Goal: Task Accomplishment & Management: Use online tool/utility

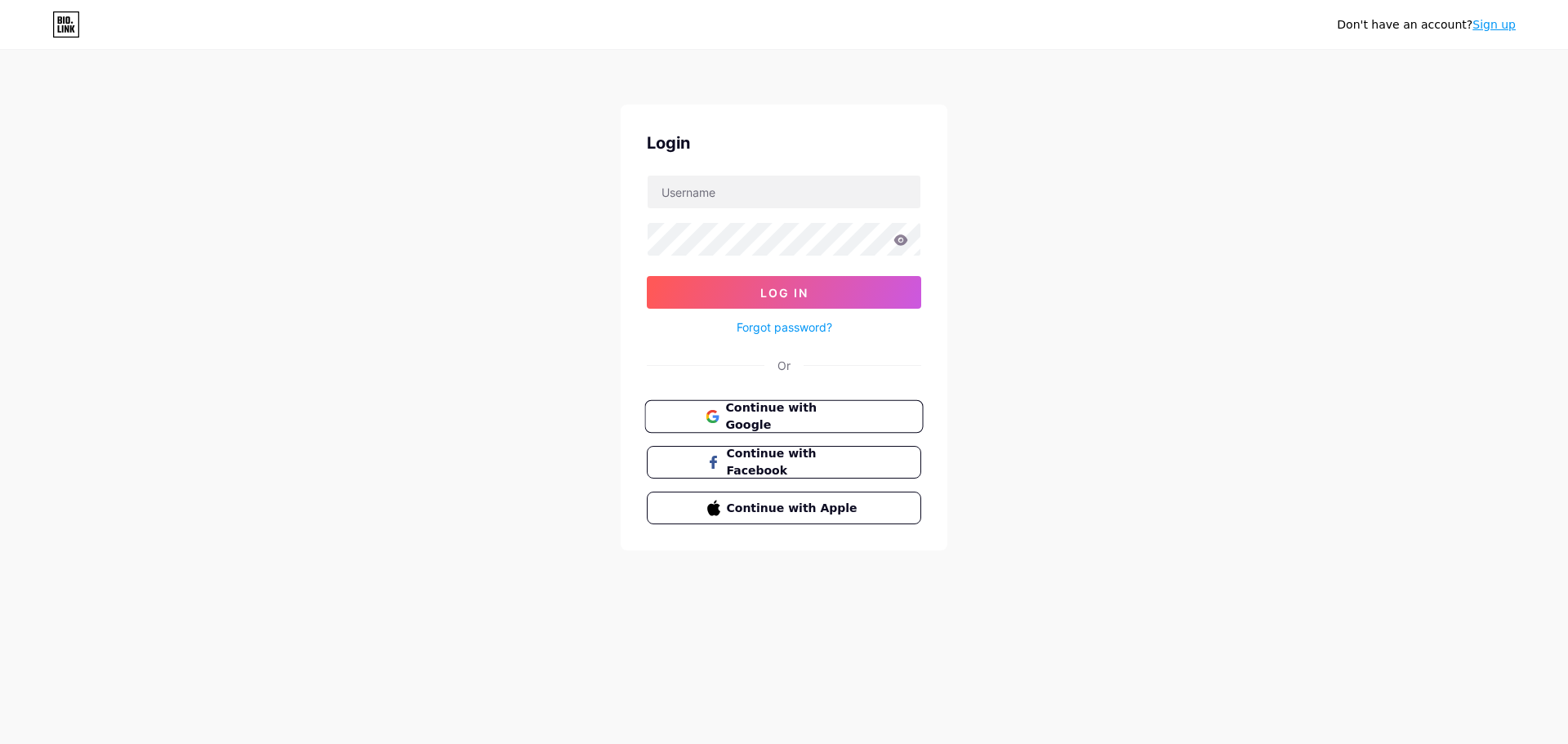
click at [827, 416] on span "Continue with Google" at bounding box center [793, 417] width 137 height 35
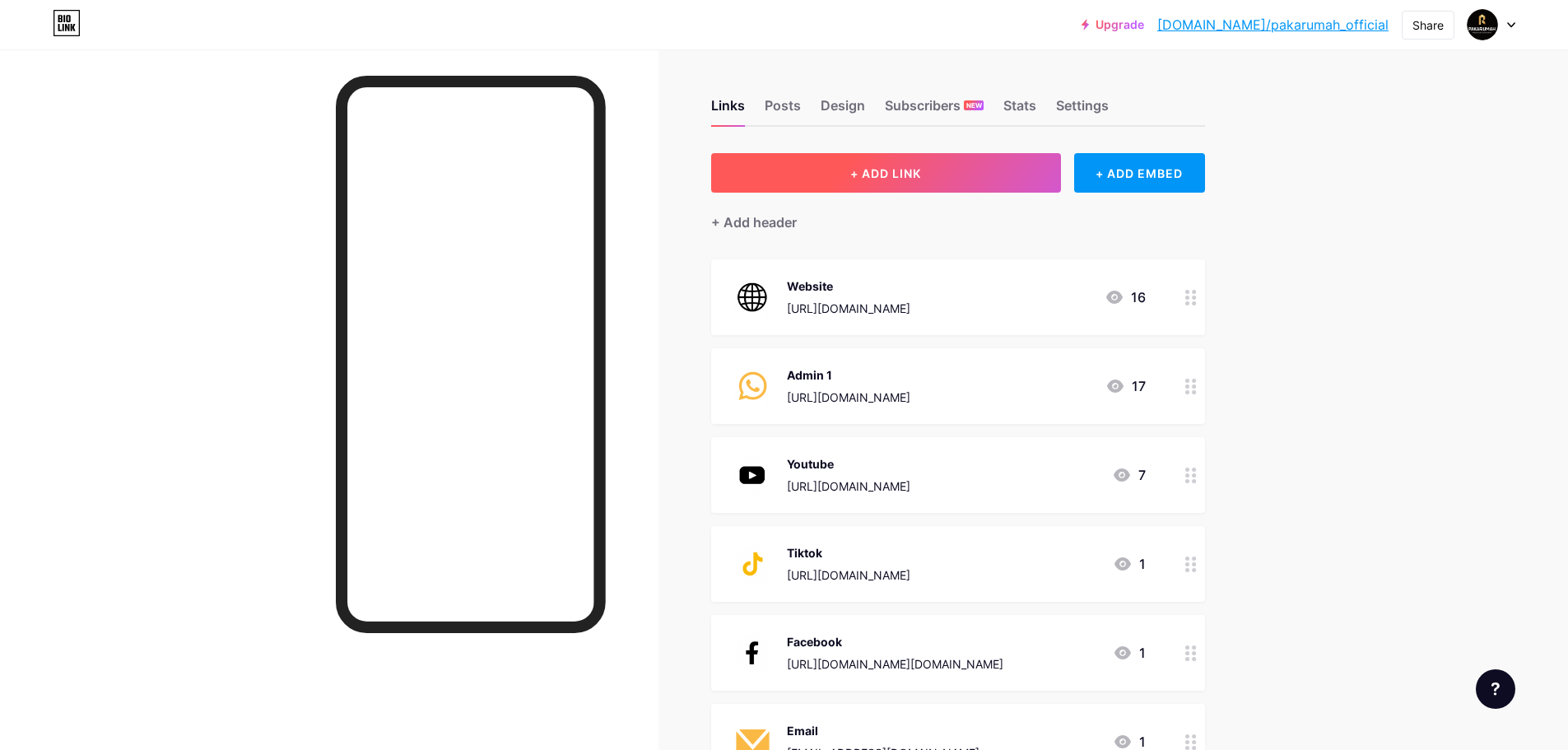
click at [948, 179] on button "+ ADD LINK" at bounding box center [886, 172] width 350 height 39
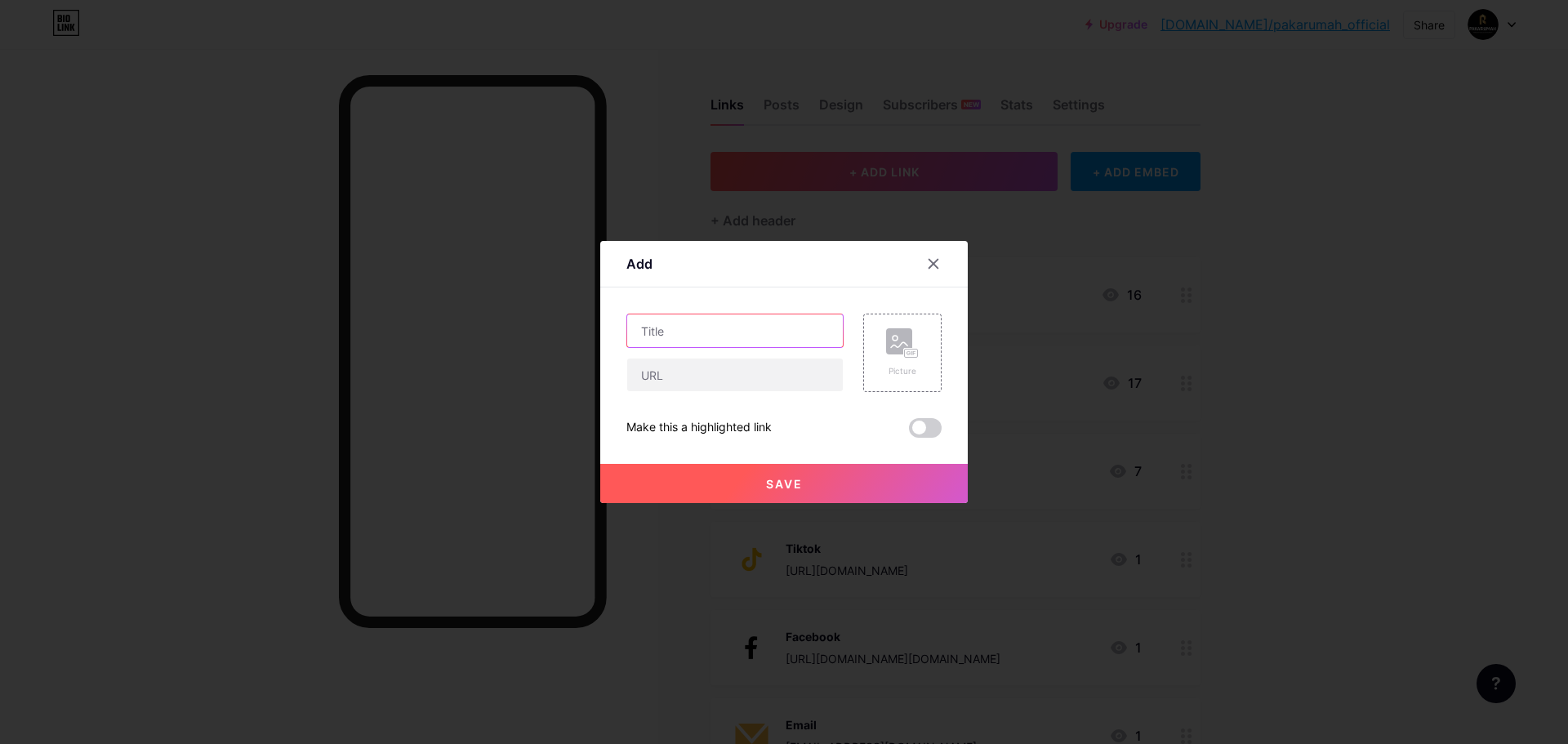
click at [741, 336] on input "text" at bounding box center [735, 331] width 215 height 33
type input "PROMO KEMERDEKAAN"
click at [737, 380] on input "text" at bounding box center [735, 374] width 215 height 33
paste input "https://docs.google.com/forms/d/e/1FAIpQLScp_jSkl9dLSJg4KIRcuHYrz-LJlicZJbD5LAm…"
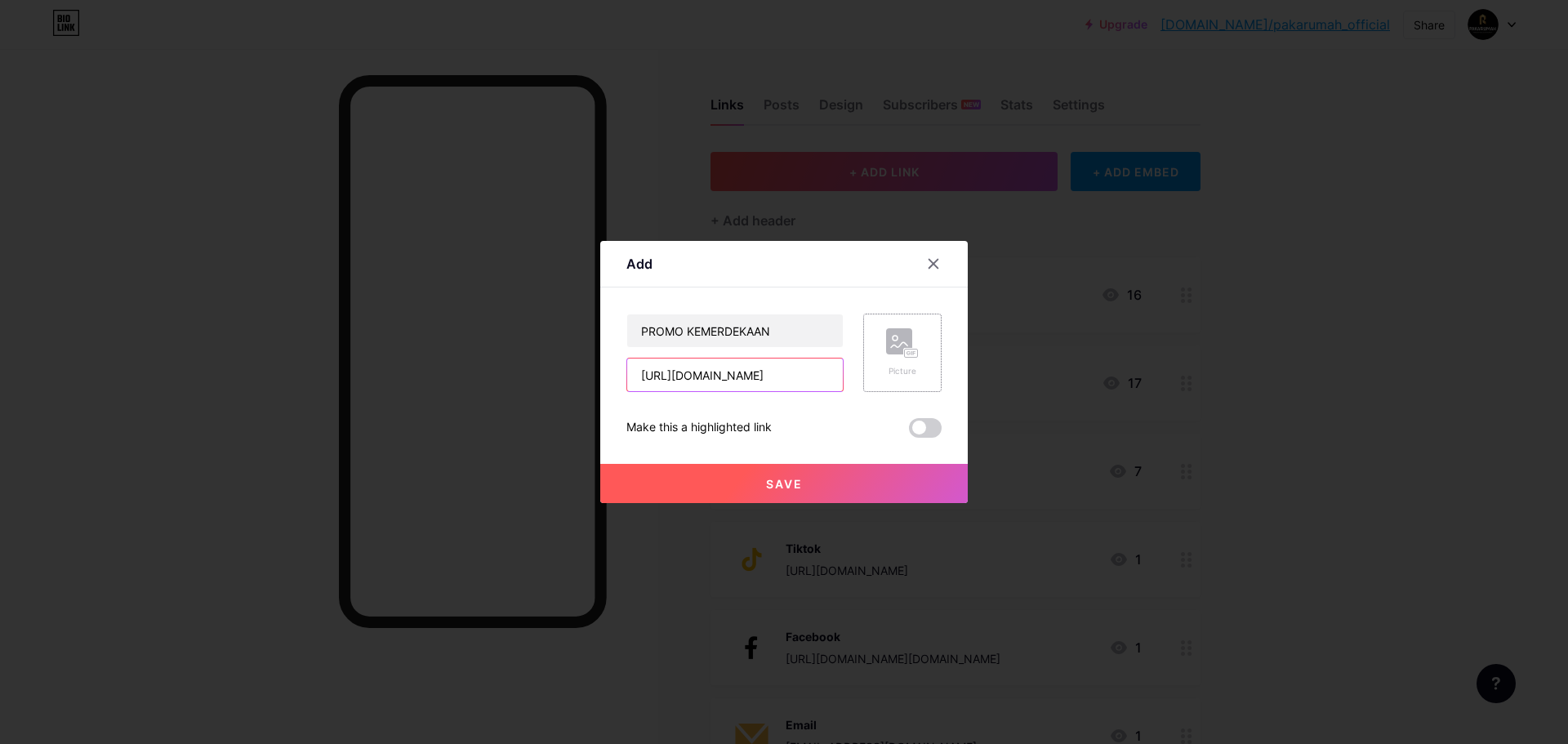
type input "https://docs.google.com/forms/d/e/1FAIpQLScp_jSkl9dLSJg4KIRcuHYrz-LJlicZJbD5LAm…"
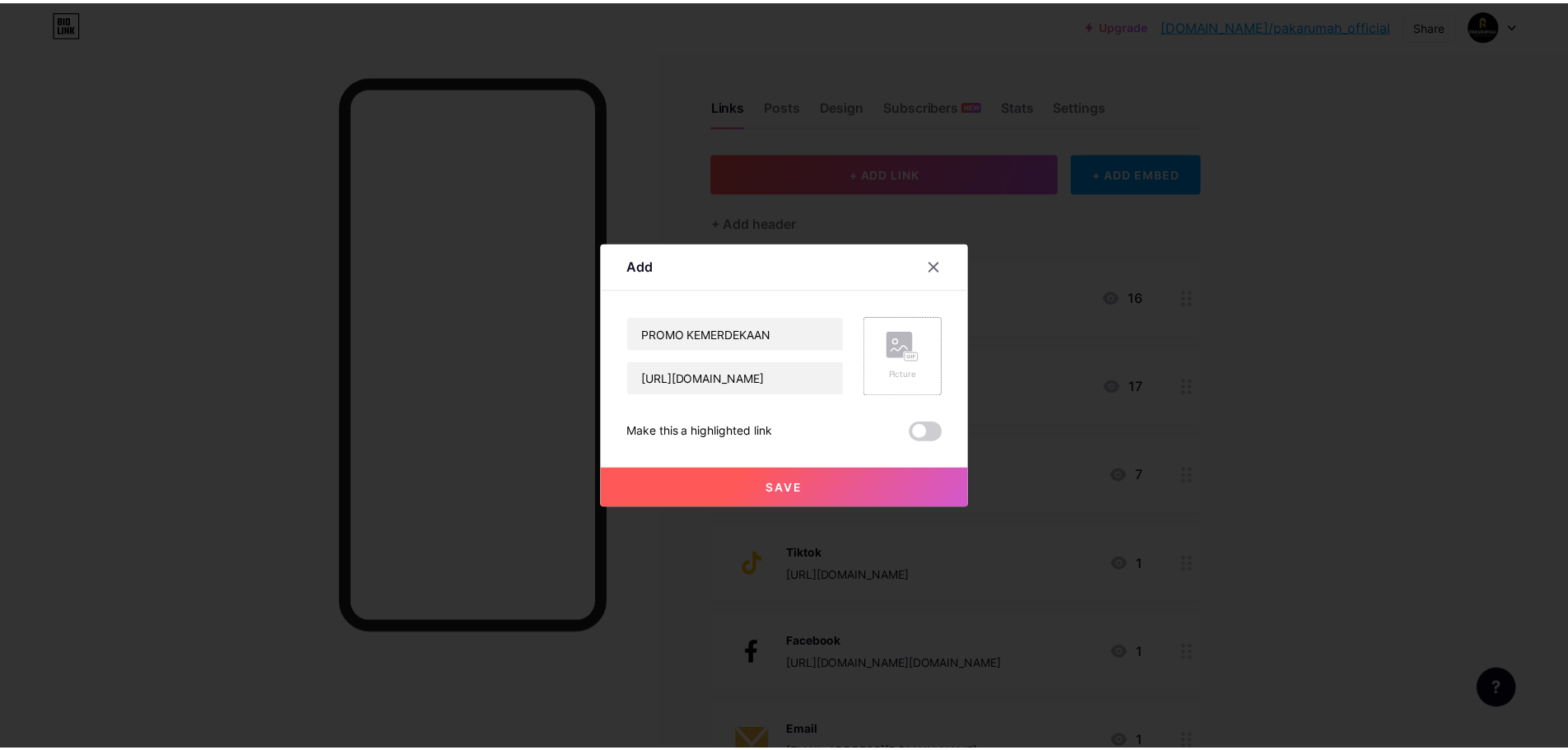
scroll to position [0, 0]
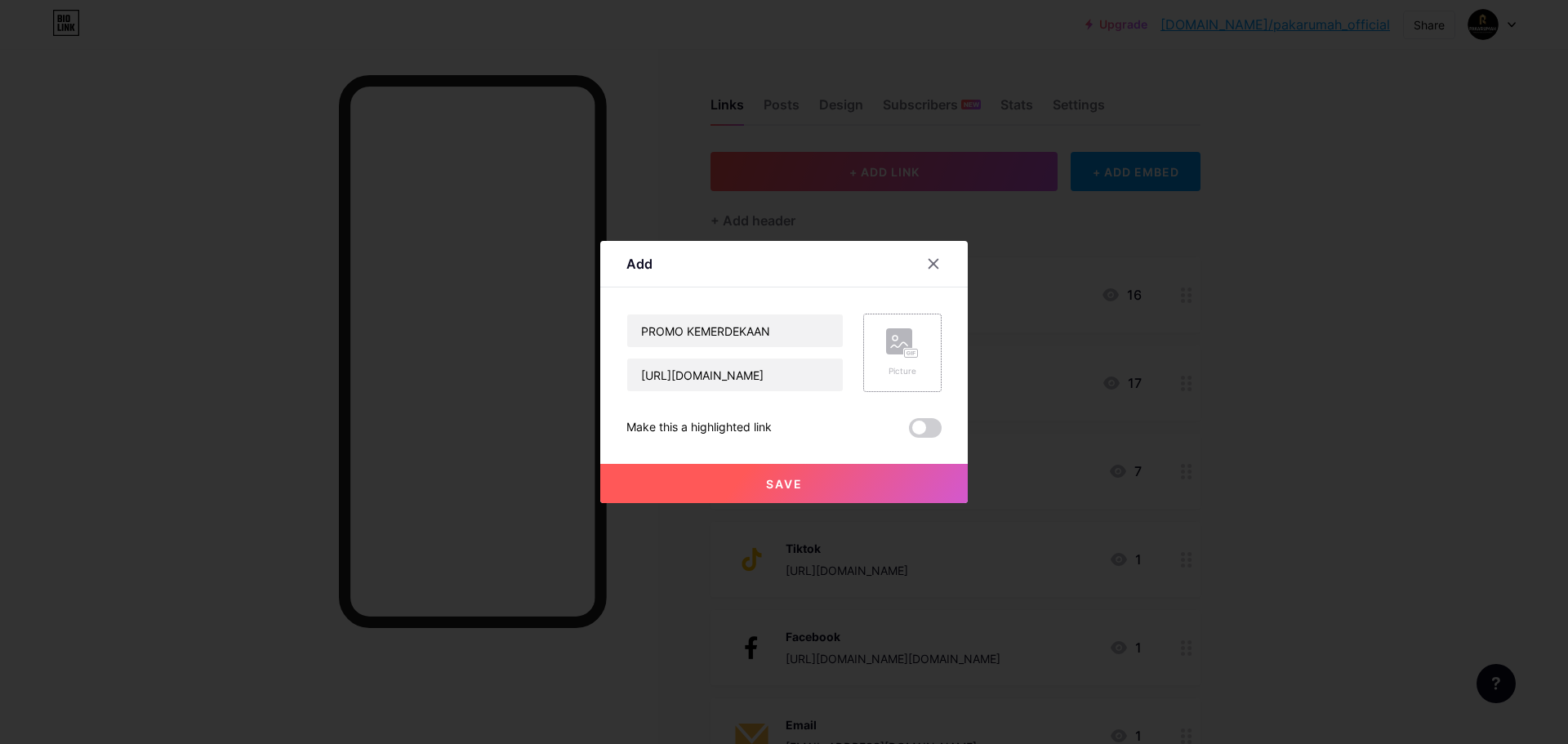
click at [906, 359] on div "Picture" at bounding box center [902, 353] width 33 height 49
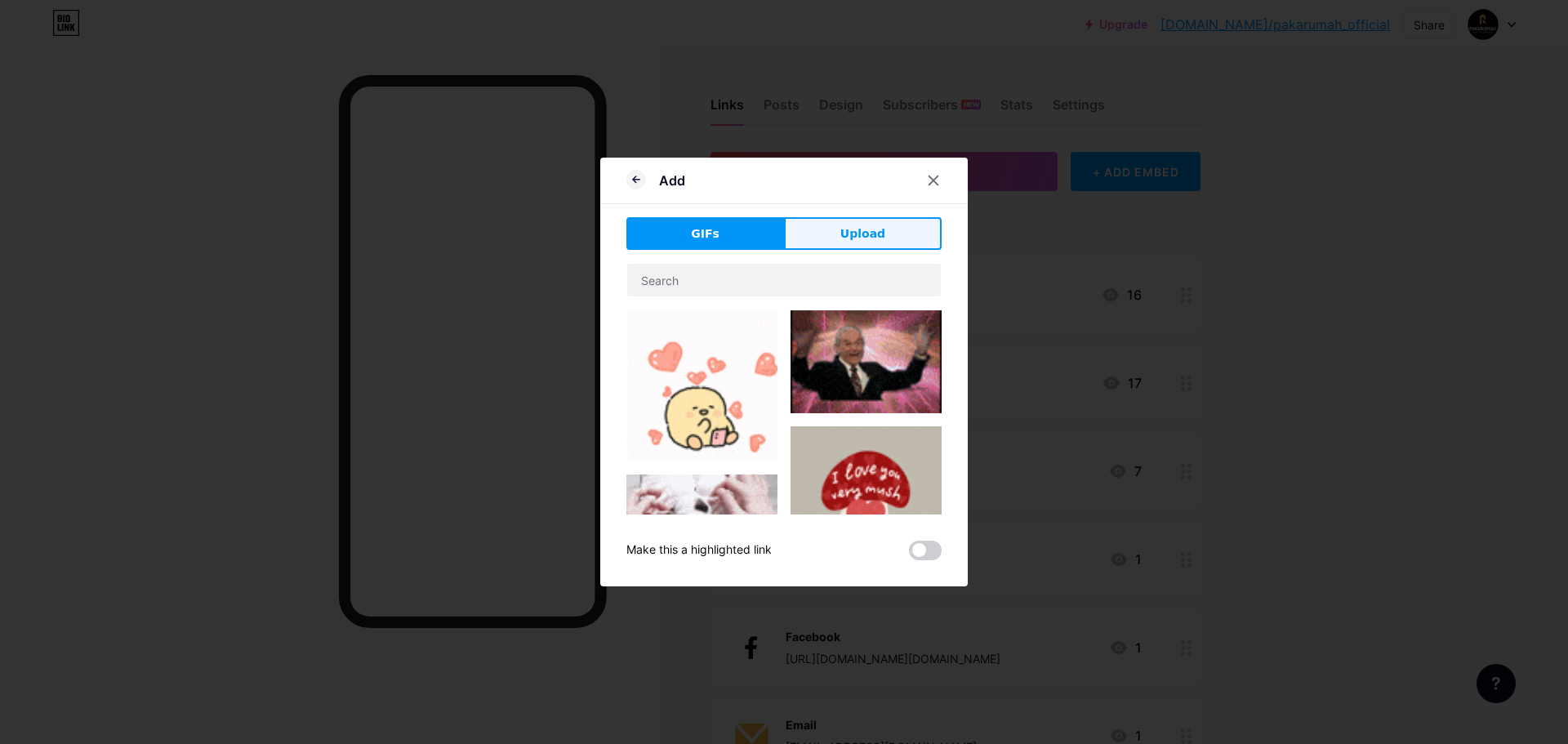
click at [859, 231] on span "Upload" at bounding box center [863, 233] width 45 height 17
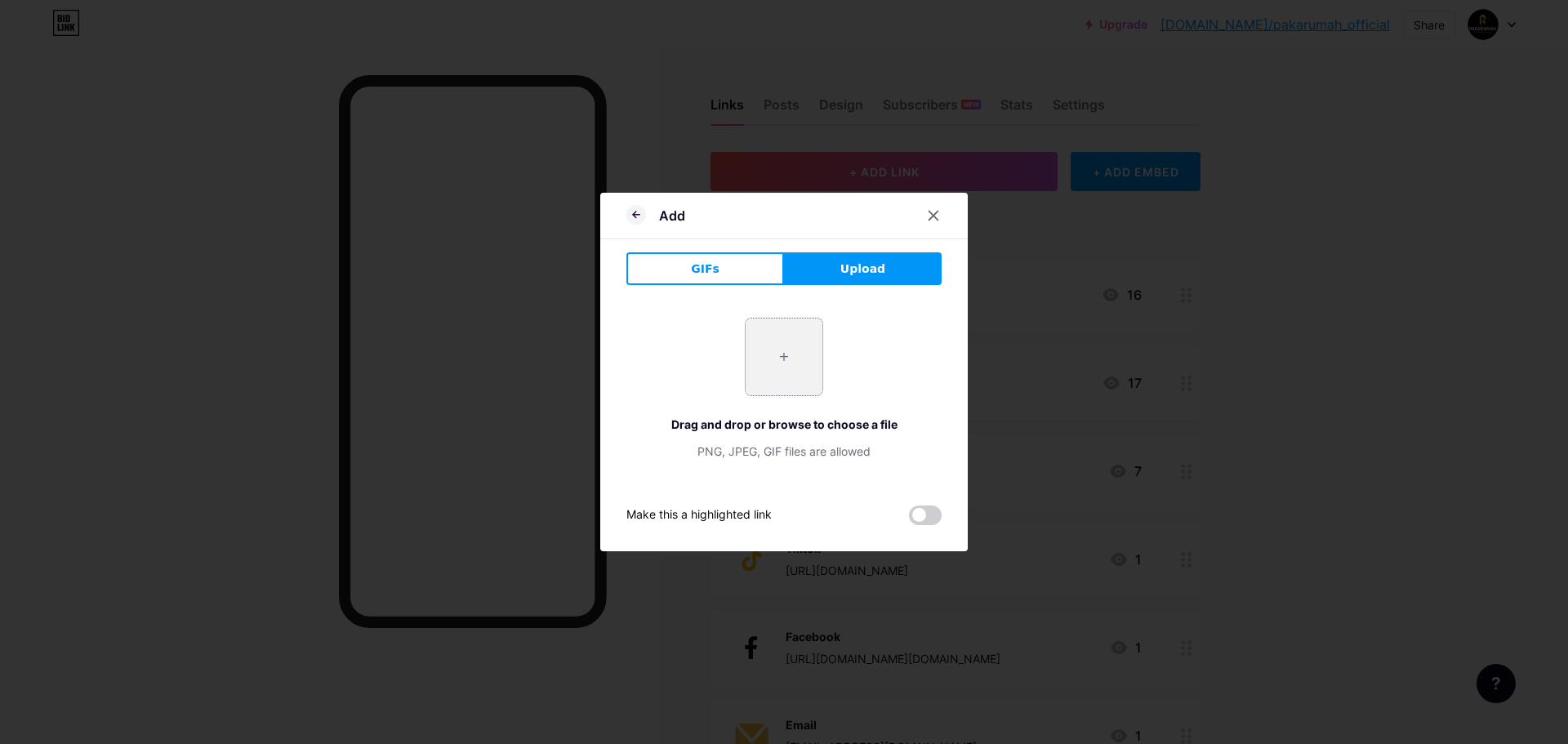
click at [794, 354] on input "file" at bounding box center [783, 356] width 77 height 77
type input "C:\fakepath\WhatsApp Image 2025-07-31 at 14.16.42.jpeg"
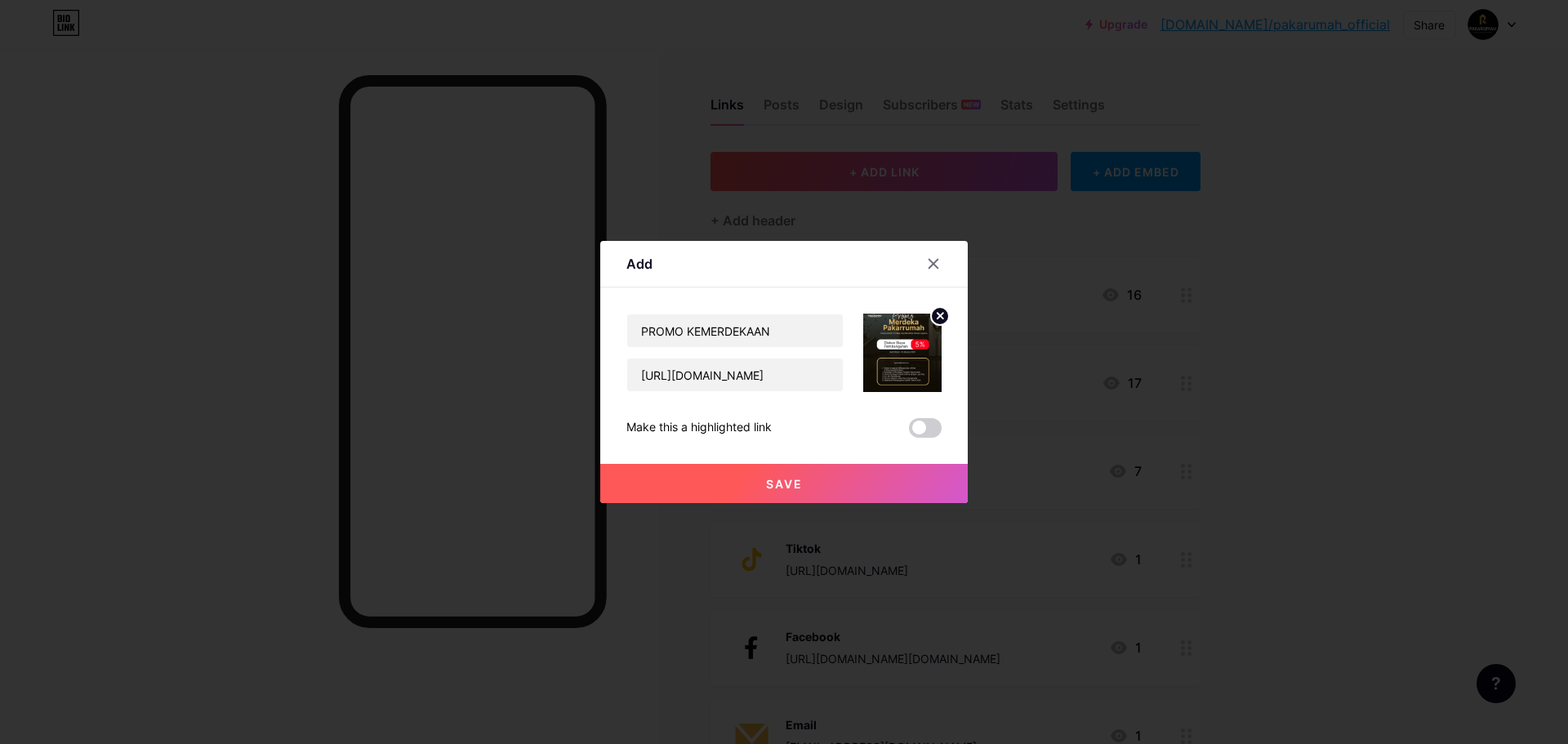
click at [881, 478] on button "Save" at bounding box center [784, 483] width 367 height 39
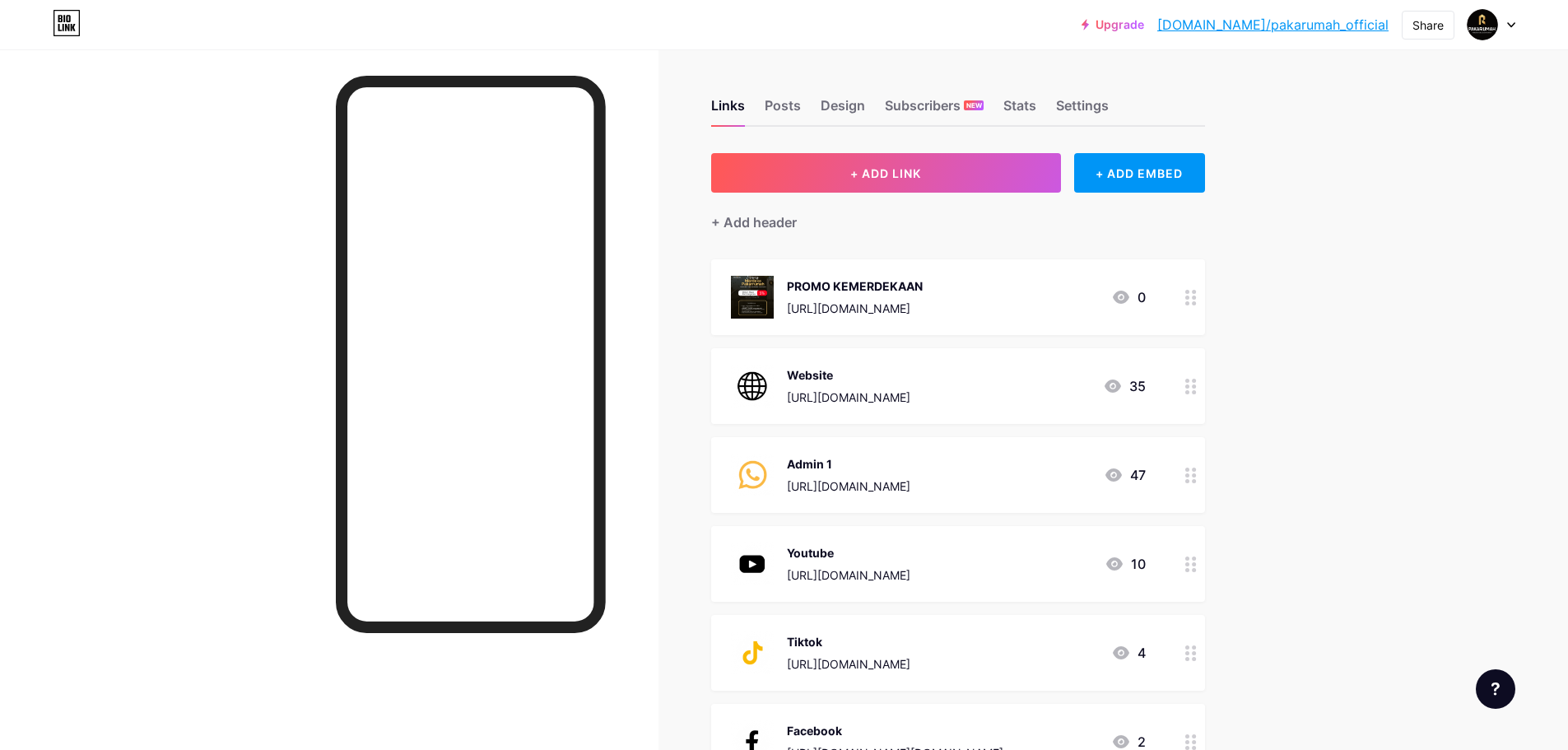
click at [1326, 422] on div "Upgrade bio.link/pakaru... bio.link/pakarumah_official Share Switch accounts pa…" at bounding box center [784, 574] width 1568 height 1149
click at [1359, 334] on div "Upgrade bio.link/pakaru... bio.link/pakarumah_official Share Switch accounts pa…" at bounding box center [784, 574] width 1568 height 1149
click at [1145, 471] on div "47" at bounding box center [1125, 475] width 42 height 20
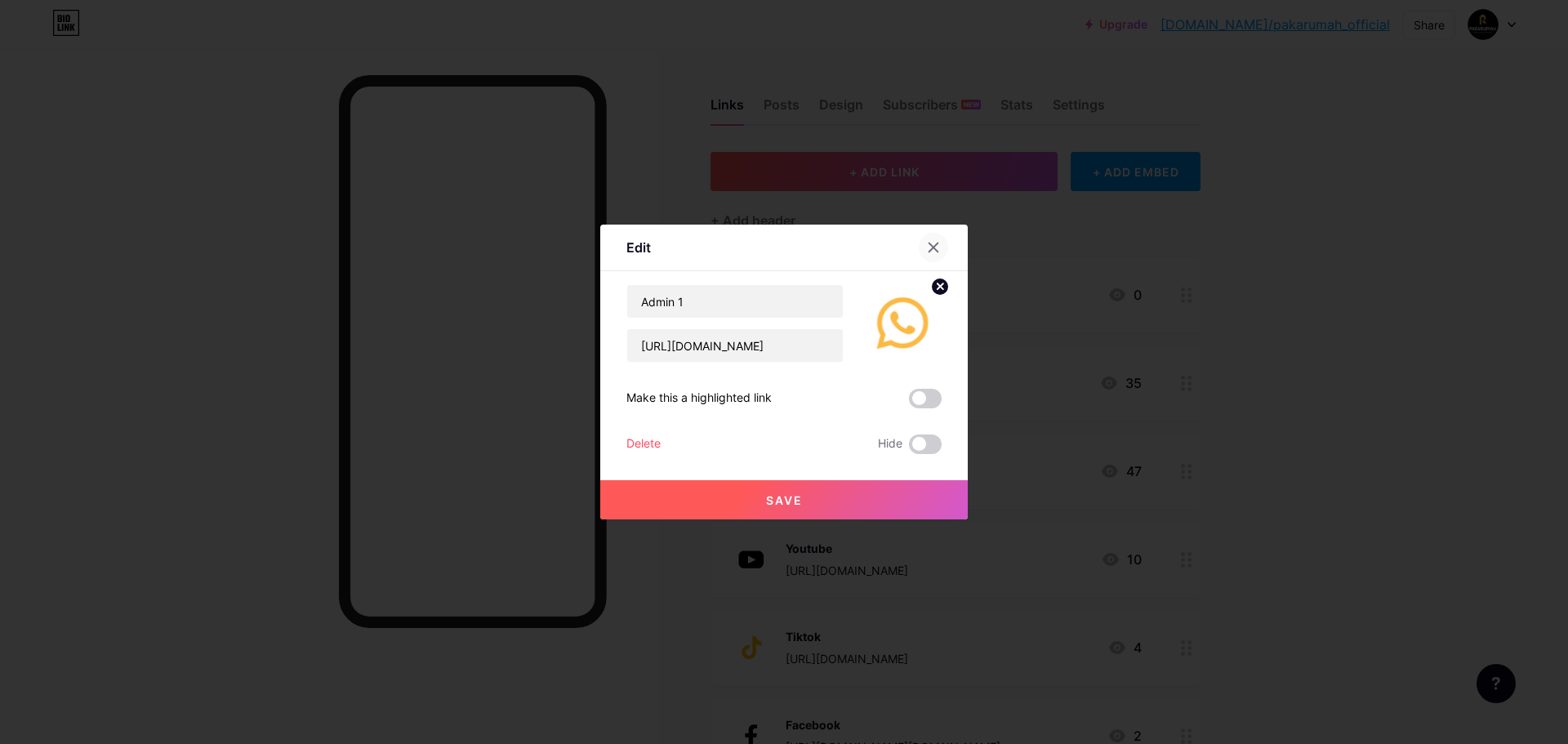
click at [938, 251] on div at bounding box center [933, 247] width 30 height 30
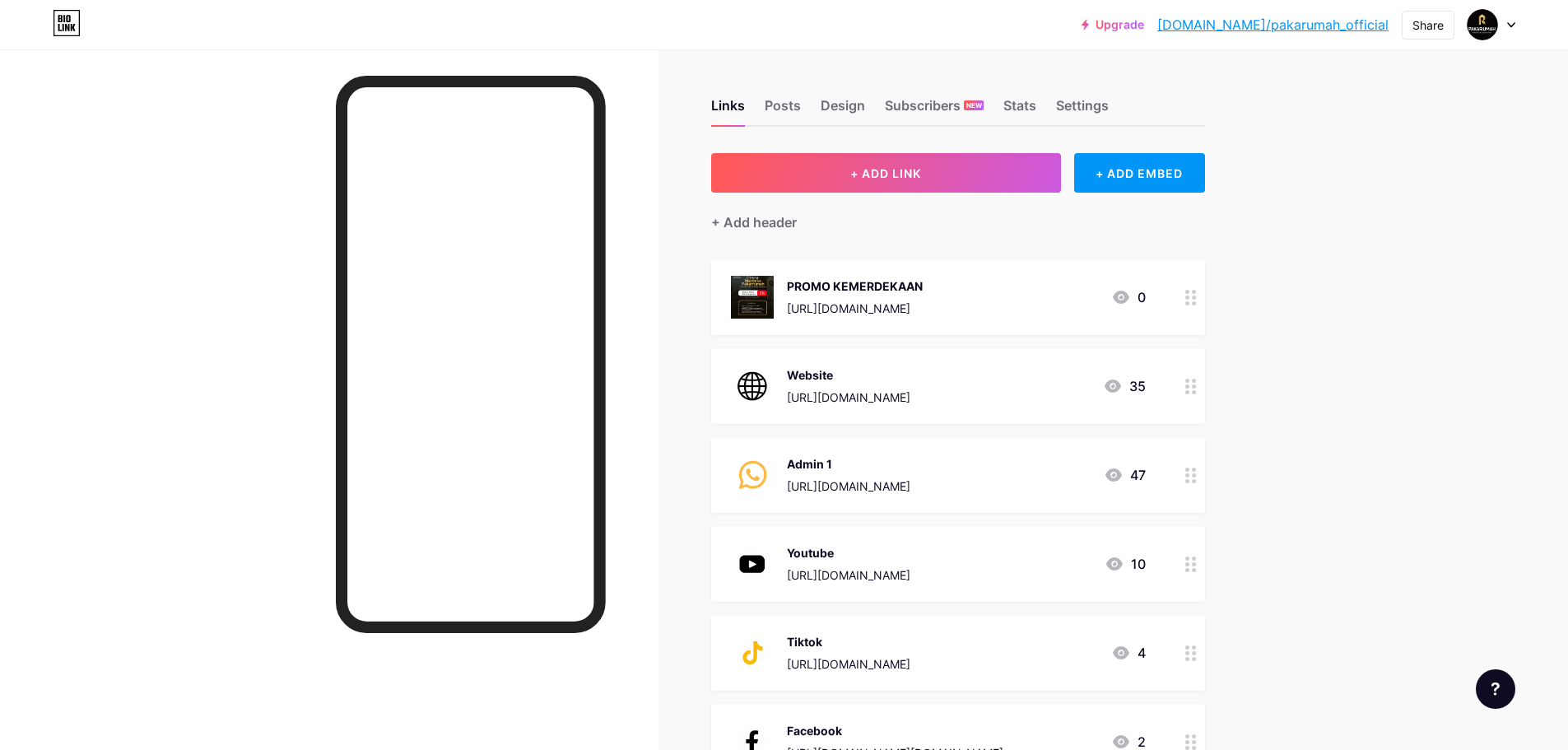
click at [1414, 251] on div "Upgrade bio.link/pakaru... bio.link/pakarumah_official Share Switch accounts pa…" at bounding box center [784, 574] width 1568 height 1149
click at [1363, 345] on div "Upgrade bio.link/pakaru... bio.link/pakarumah_official Share Switch accounts pa…" at bounding box center [784, 574] width 1568 height 1149
